Goal: Transaction & Acquisition: Purchase product/service

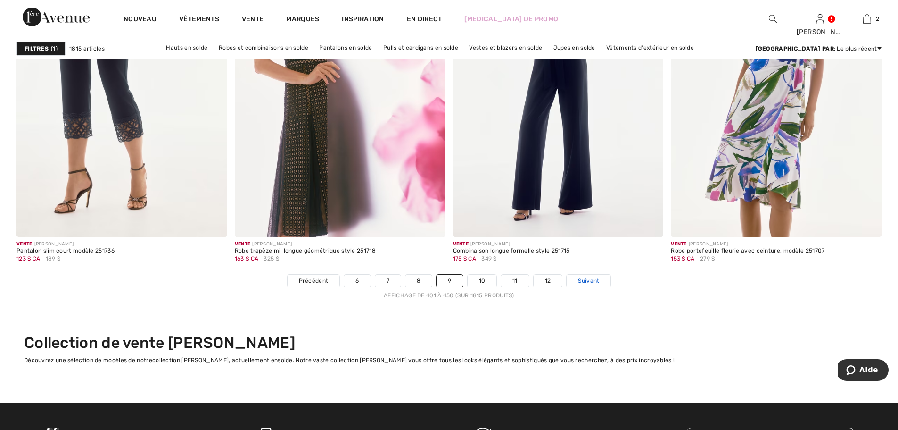
click at [590, 280] on font "Suivant" at bounding box center [588, 280] width 21 height 7
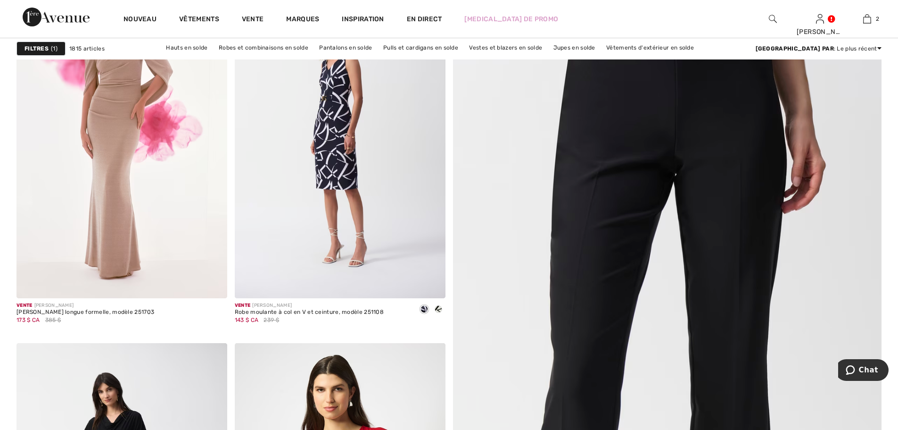
scroll to position [241, 0]
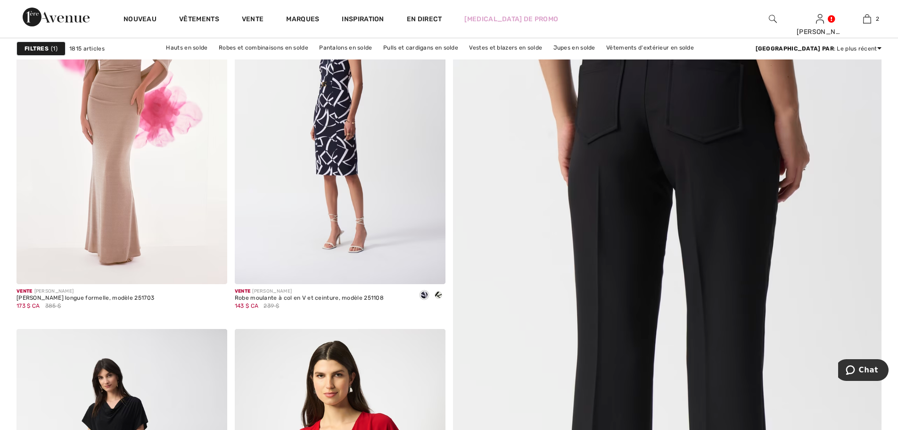
click at [633, 105] on img at bounding box center [667, 354] width 515 height 772
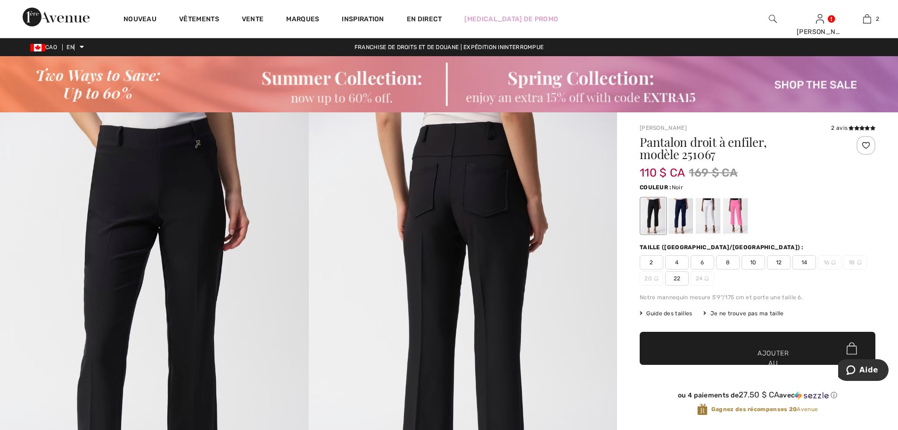
click at [775, 260] on span "12" at bounding box center [779, 262] width 24 height 14
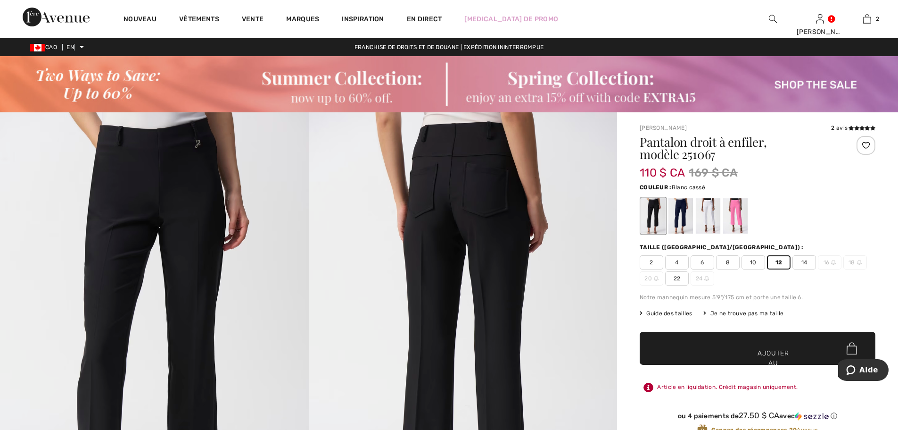
click at [705, 207] on div at bounding box center [708, 215] width 25 height 35
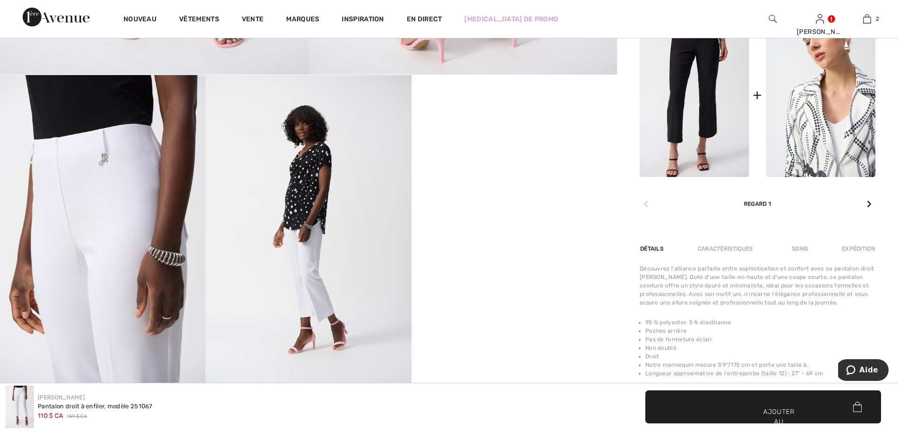
scroll to position [497, 0]
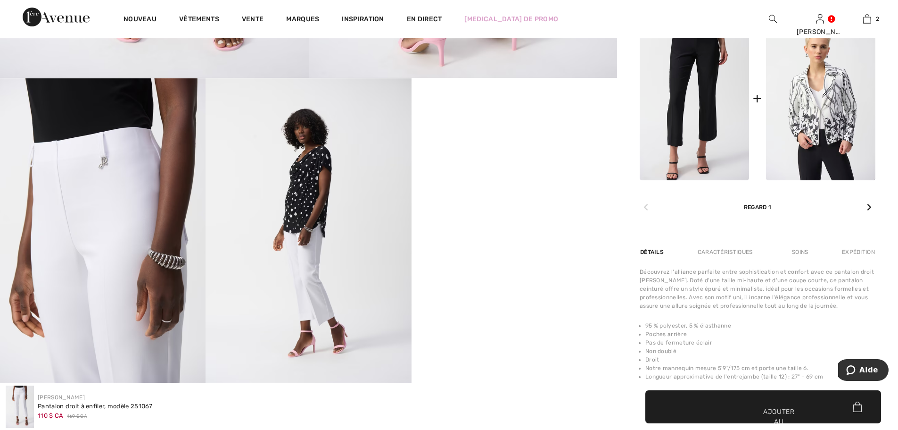
click at [864, 205] on div at bounding box center [870, 207] width 12 height 19
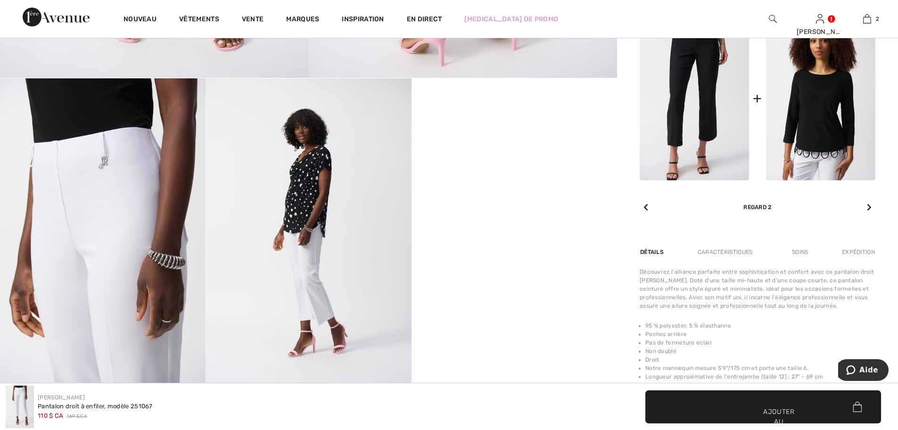
click at [864, 205] on div at bounding box center [870, 207] width 12 height 19
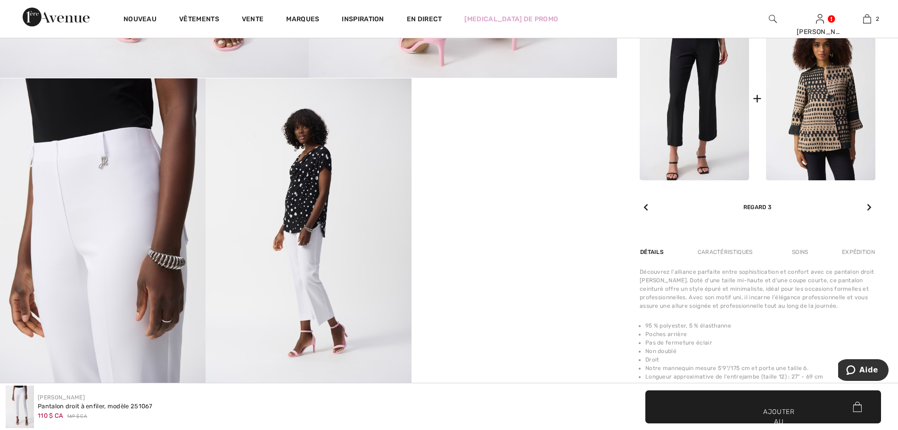
scroll to position [121, 0]
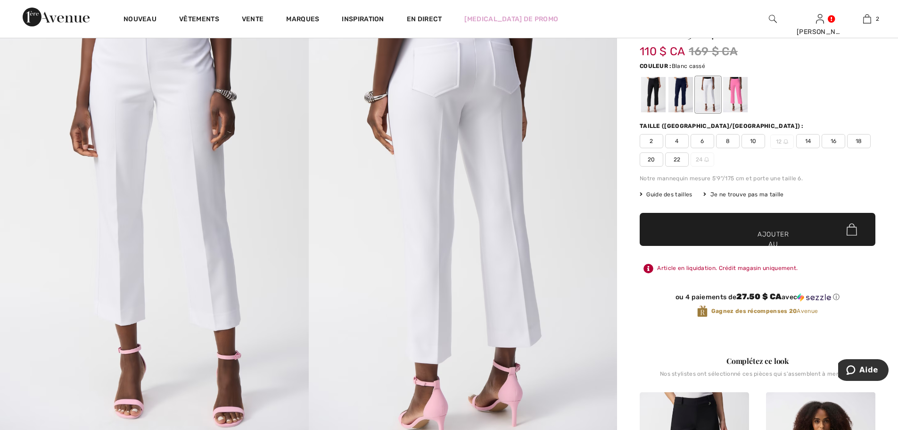
click at [712, 89] on div at bounding box center [708, 94] width 25 height 35
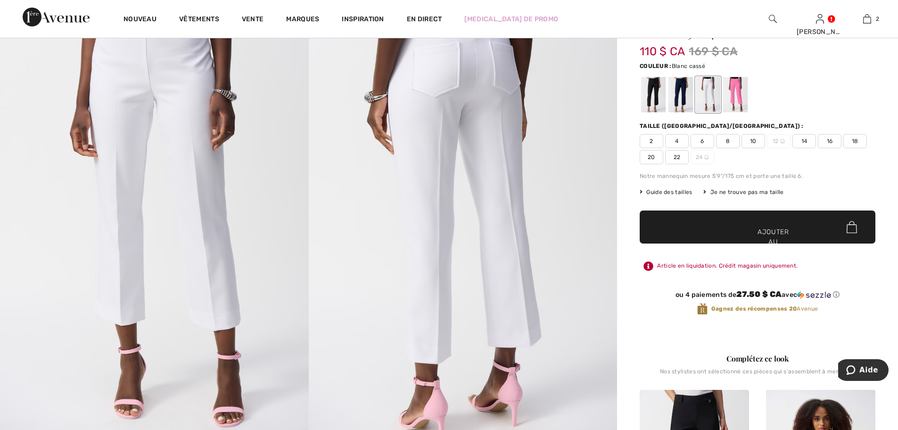
click at [779, 135] on span "12" at bounding box center [779, 141] width 24 height 14
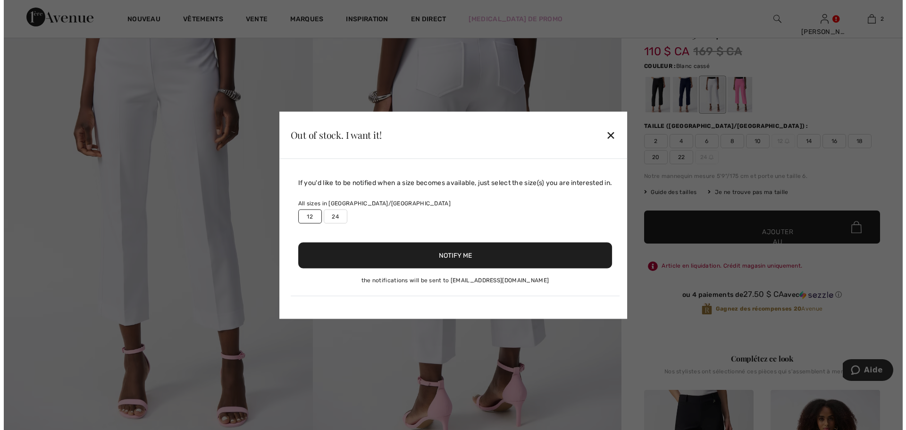
scroll to position [122, 0]
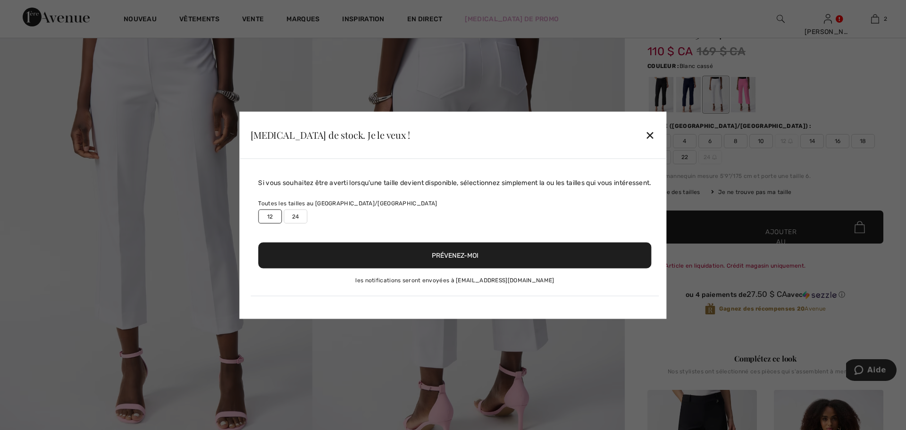
click at [260, 214] on label "12" at bounding box center [270, 216] width 24 height 14
click at [652, 134] on font "✕" at bounding box center [650, 136] width 10 height 14
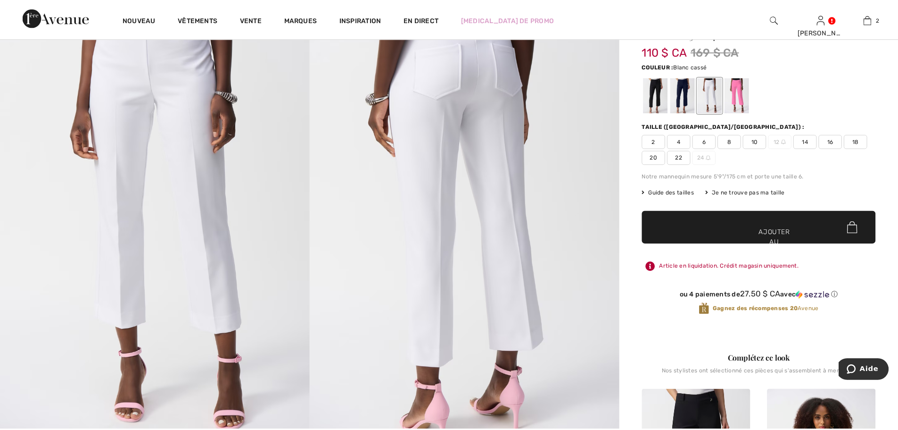
scroll to position [121, 0]
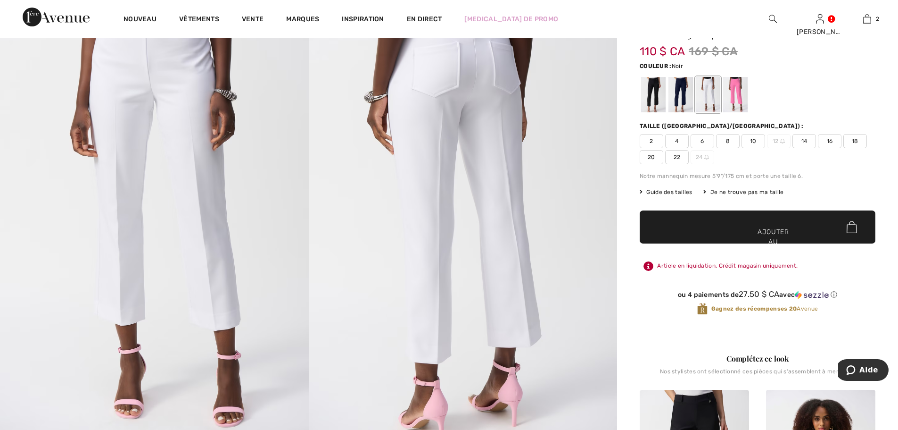
click at [649, 98] on div at bounding box center [653, 94] width 25 height 35
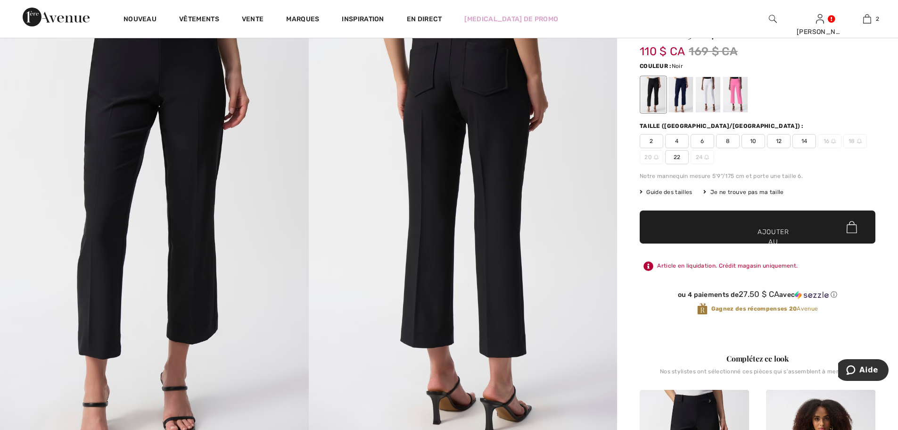
click at [776, 139] on font "12" at bounding box center [779, 141] width 6 height 7
click at [732, 223] on span "✔ Ajouté au panier Ajouter au panier" at bounding box center [758, 226] width 236 height 33
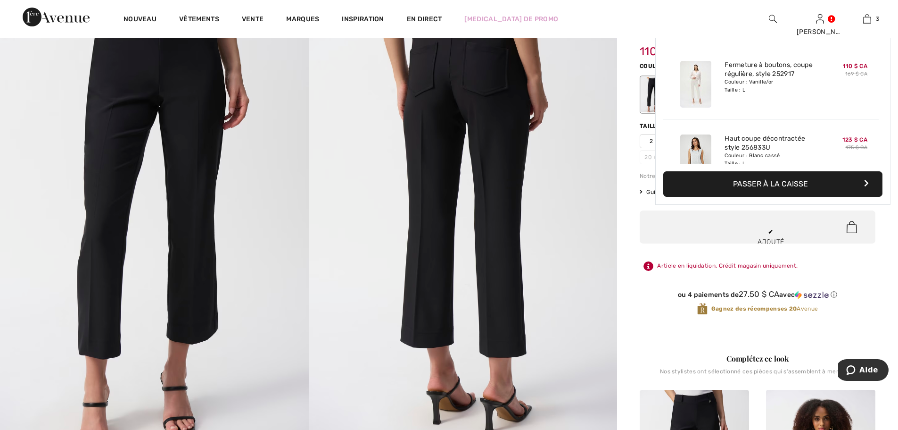
scroll to position [103, 0]
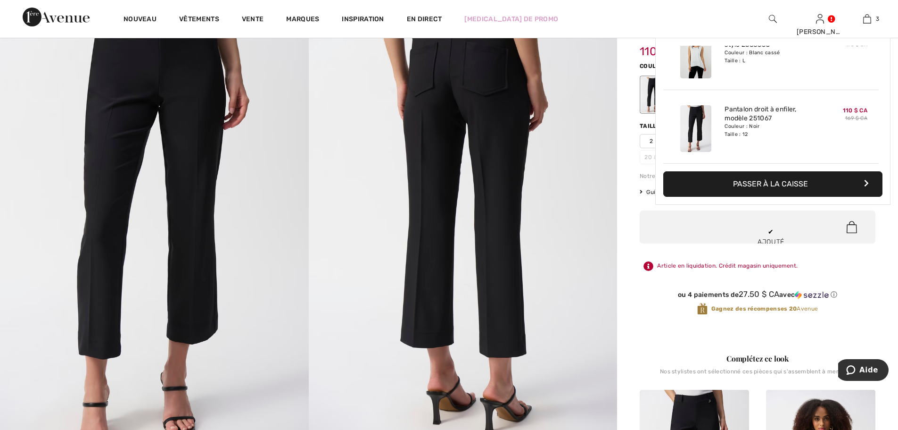
click at [565, 162] on img at bounding box center [463, 222] width 309 height 463
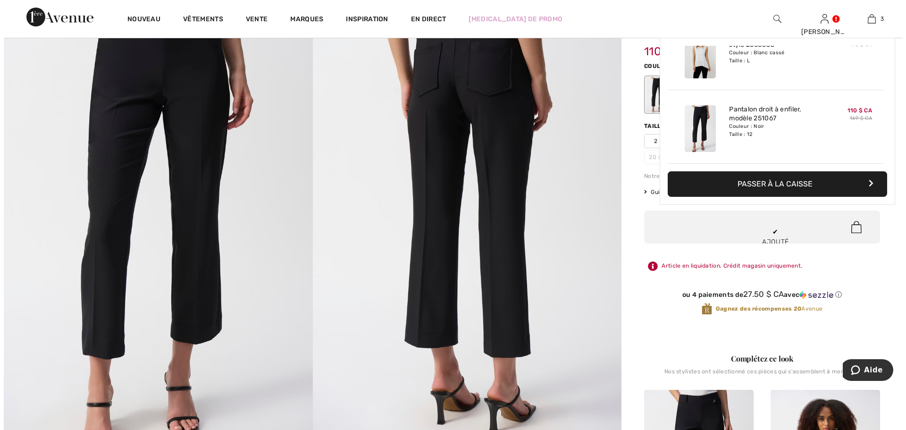
scroll to position [122, 0]
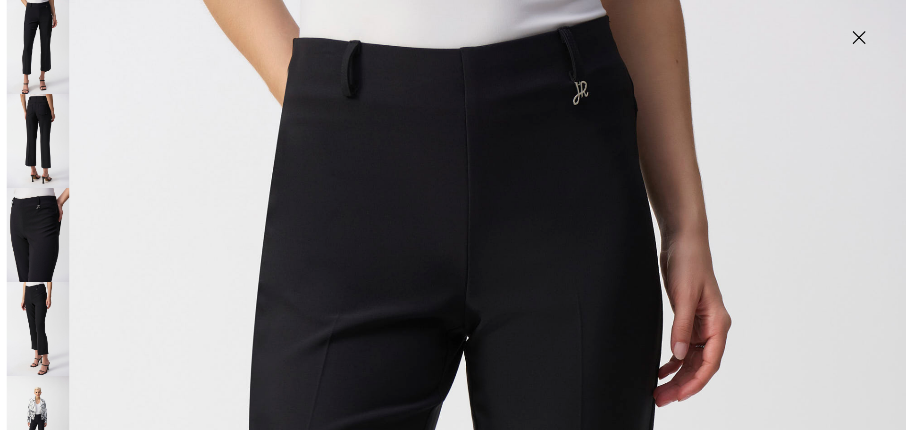
click at [24, 216] on img at bounding box center [38, 235] width 63 height 94
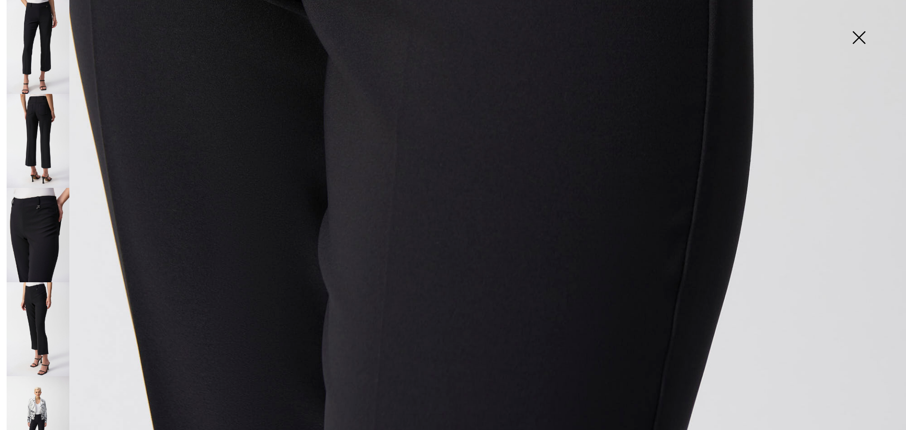
scroll to position [917, 0]
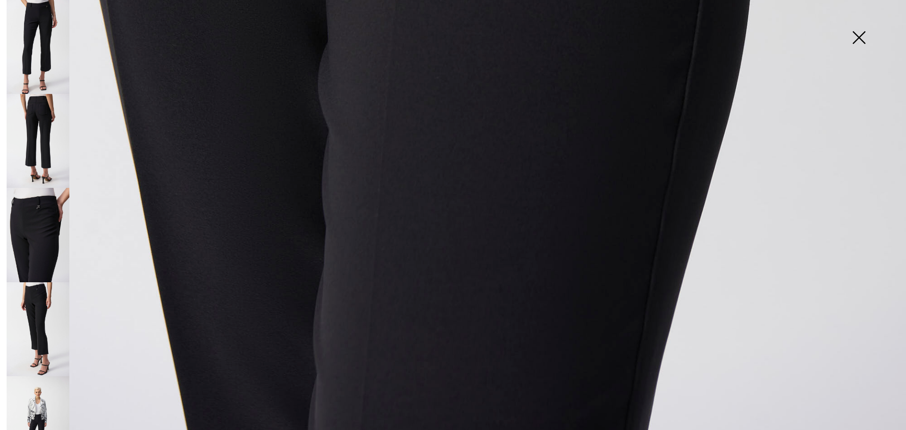
click at [856, 37] on img at bounding box center [858, 38] width 47 height 49
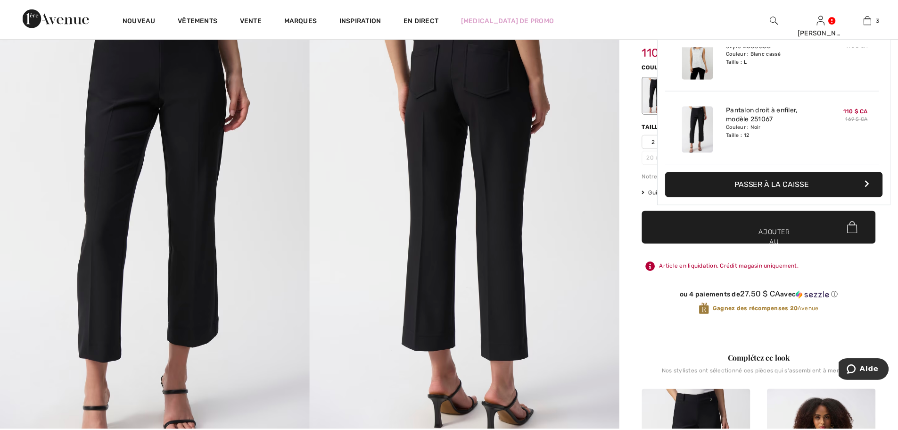
scroll to position [906, 0]
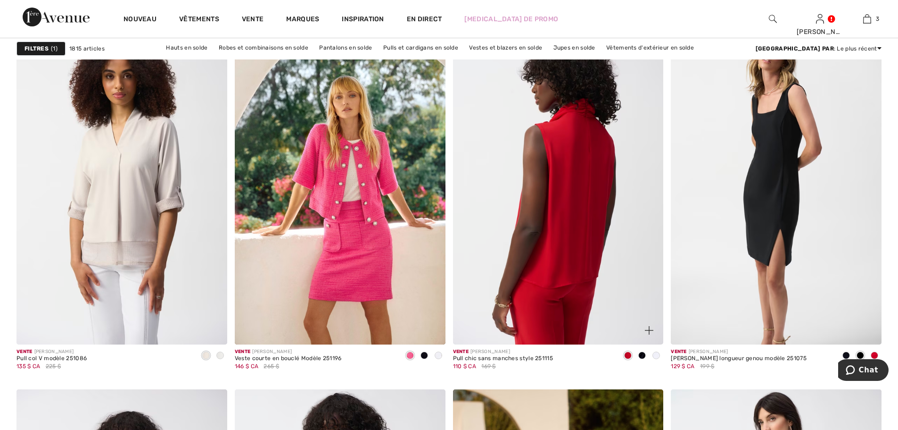
scroll to position [2496, 0]
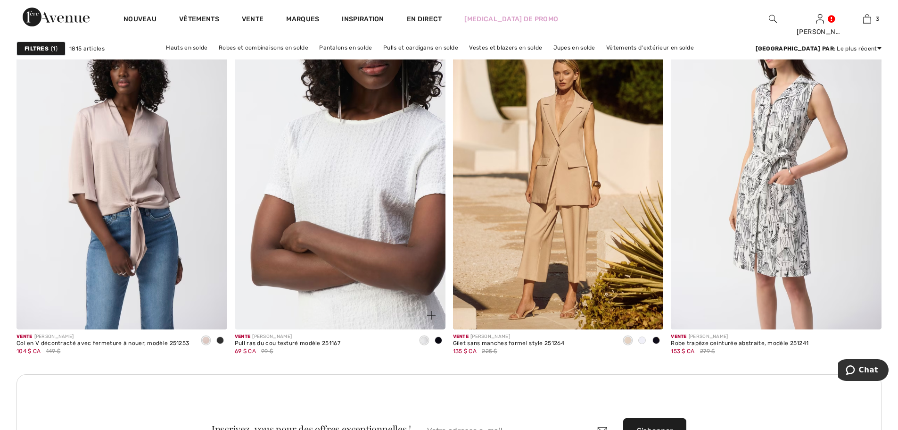
click at [386, 175] on img at bounding box center [340, 171] width 211 height 316
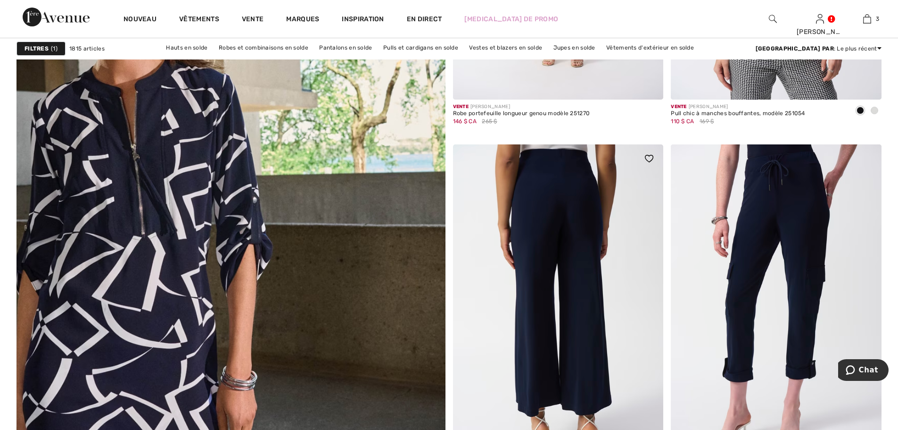
scroll to position [2872, 0]
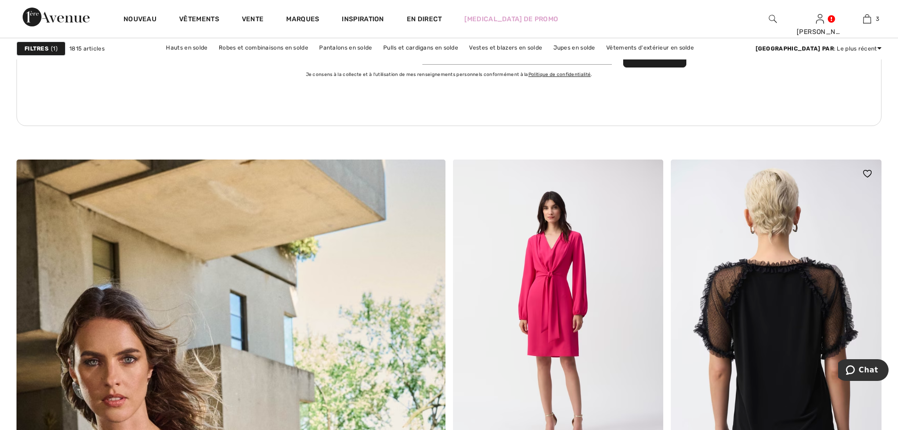
click at [796, 308] on img at bounding box center [776, 317] width 211 height 316
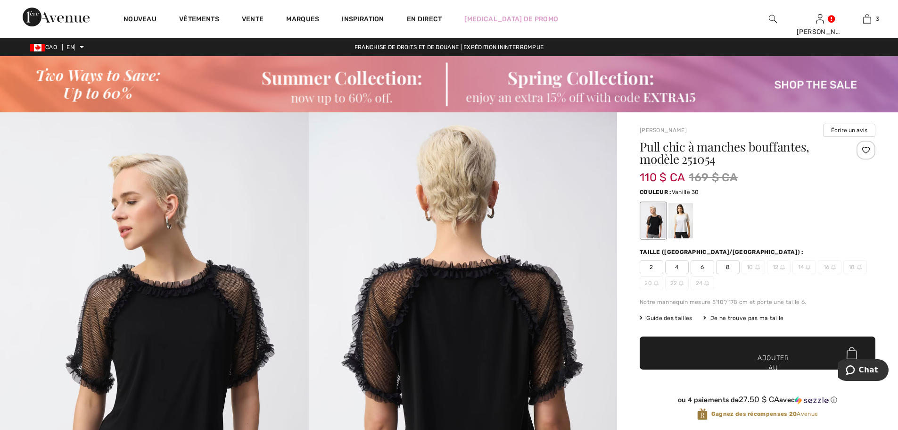
click at [684, 213] on div at bounding box center [681, 220] width 25 height 35
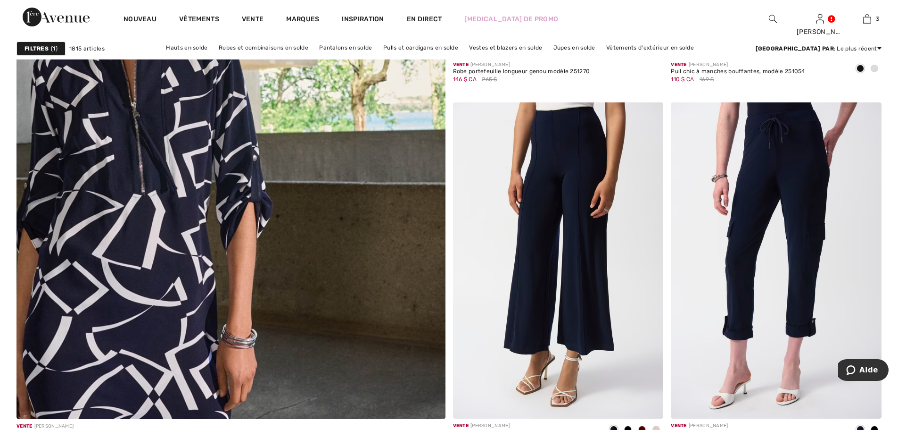
scroll to position [3354, 0]
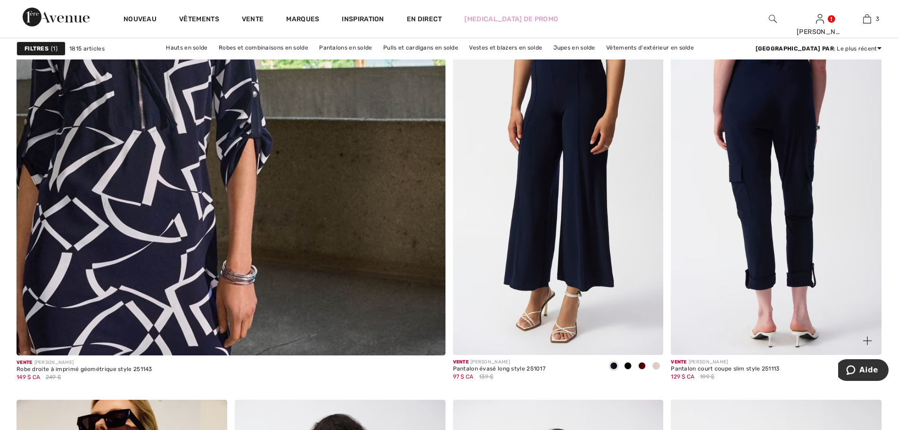
click at [779, 122] on img at bounding box center [776, 197] width 211 height 316
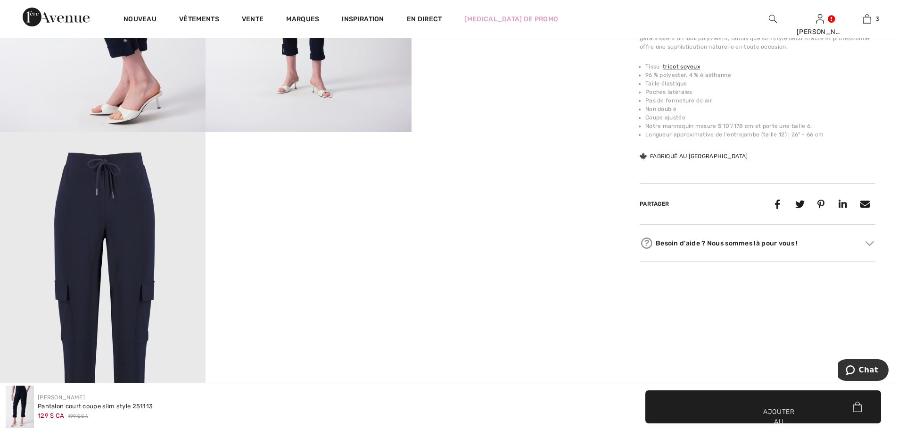
scroll to position [1128, 0]
